Goal: Task Accomplishment & Management: Manage account settings

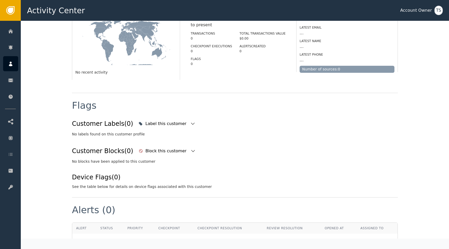
scroll to position [125, 0]
click at [153, 122] on div "Label this customer" at bounding box center [166, 123] width 42 height 6
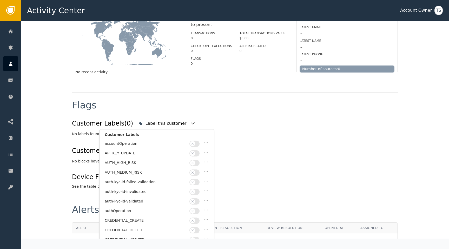
click at [195, 160] on button "button" at bounding box center [195, 163] width 10 height 6
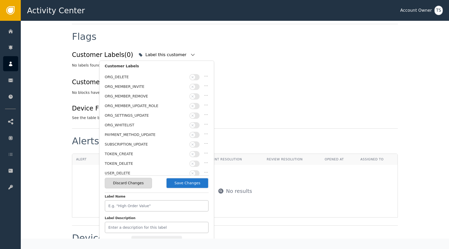
scroll to position [198, 0]
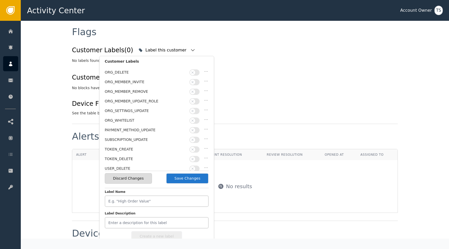
click at [186, 178] on button "Save Changes" at bounding box center [187, 178] width 43 height 11
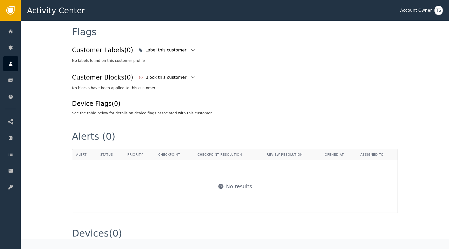
click at [161, 53] on div "Label this customer" at bounding box center [166, 50] width 42 height 6
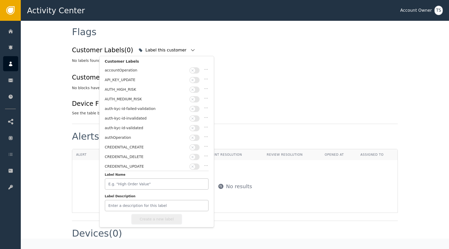
click at [196, 89] on button "button" at bounding box center [195, 90] width 10 height 6
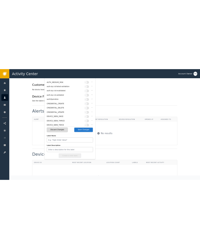
scroll to position [240, 0]
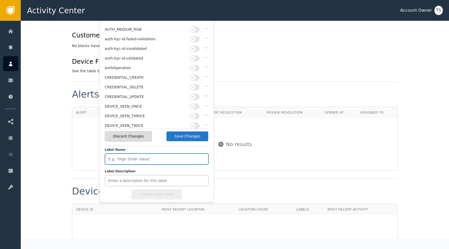
click at [161, 162] on input "Label Name" at bounding box center [157, 158] width 104 height 11
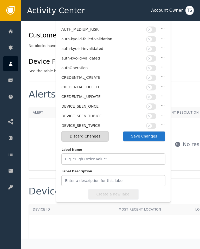
click at [191, 64] on div "Device Flags (0) See the table below for details on device flags associated wit…" at bounding box center [192, 65] width 326 height 17
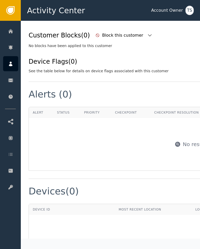
scroll to position [119, 0]
